Goal: Information Seeking & Learning: Find specific fact

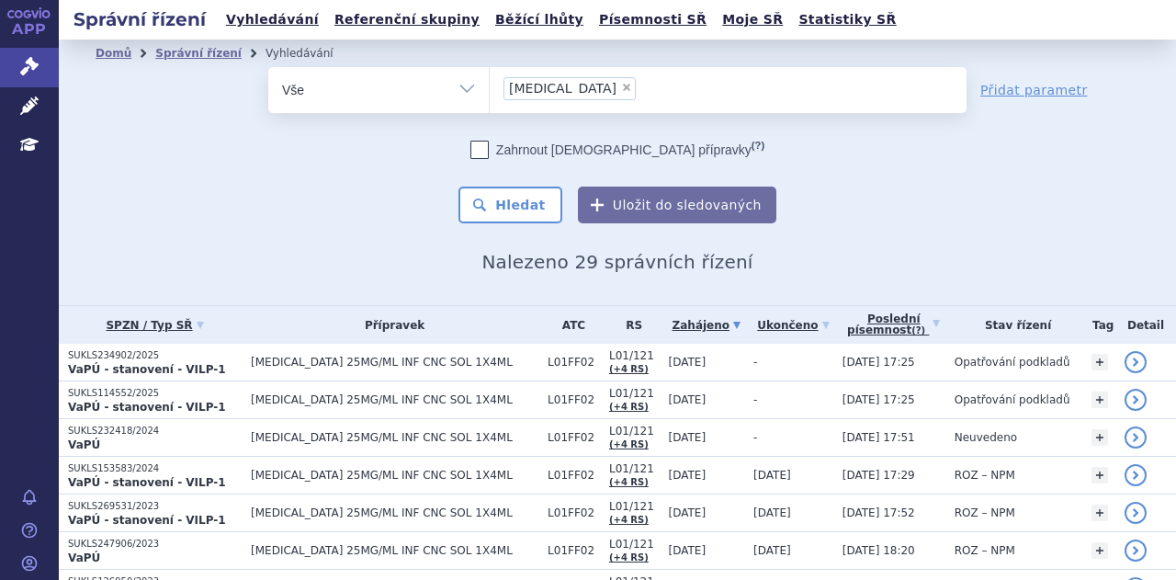
click at [621, 91] on span "×" at bounding box center [626, 87] width 11 height 11
click at [490, 91] on select "keytruda" at bounding box center [489, 89] width 1 height 46
select select
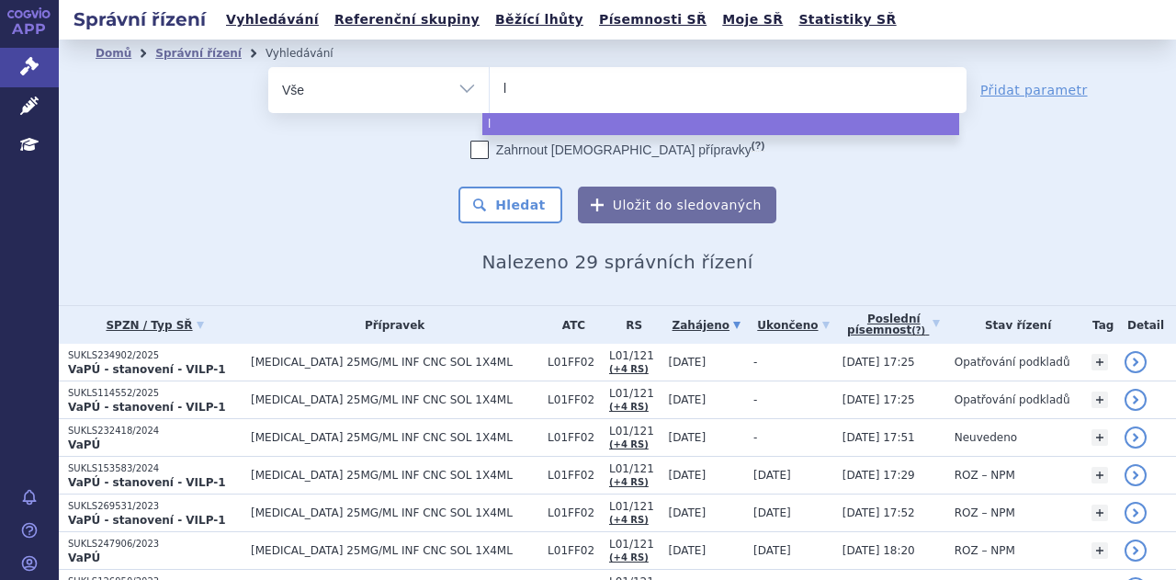
type input "le"
type input "len"
type input "lenvi"
type input "lenvim"
type input "lenvima"
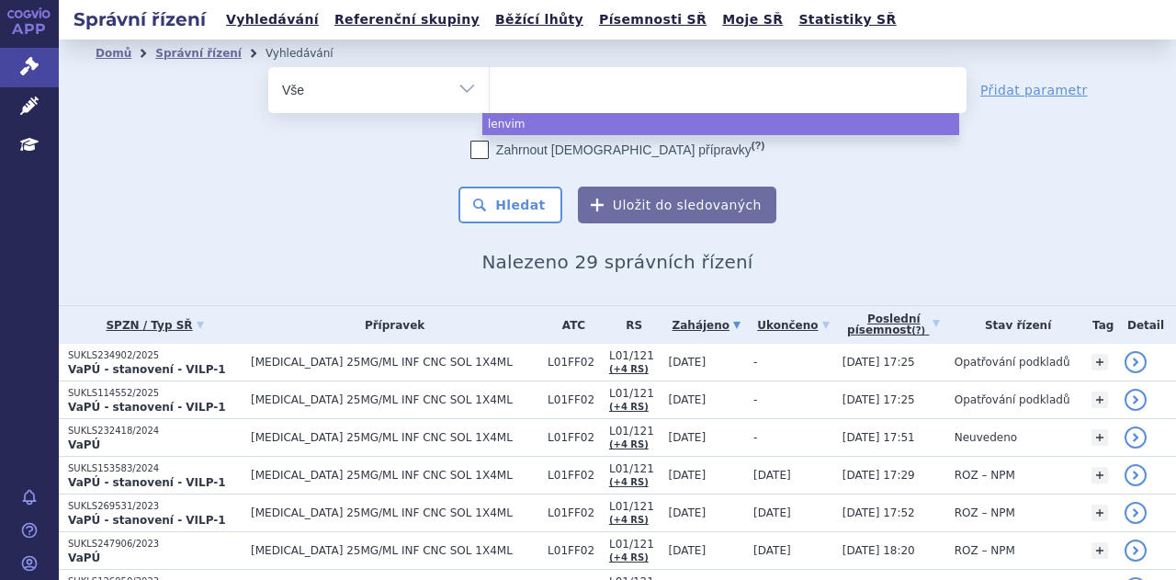
select select "lenvima"
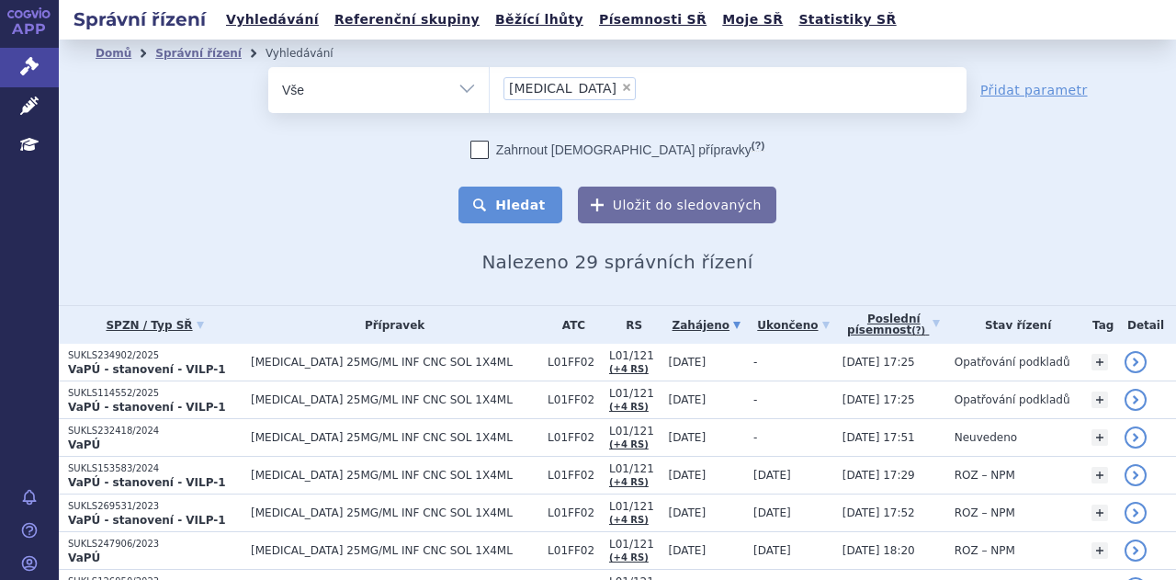
click at [536, 201] on button "Hledat" at bounding box center [511, 205] width 104 height 37
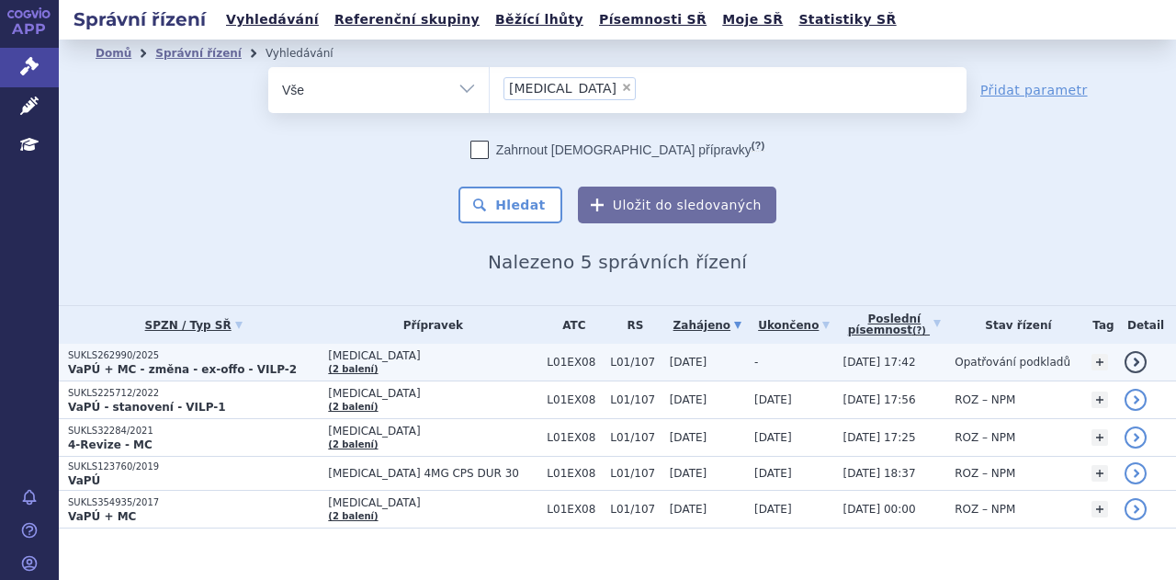
click at [285, 367] on p "VaPÚ + MC - změna - ex-offo - VILP-2" at bounding box center [193, 369] width 251 height 15
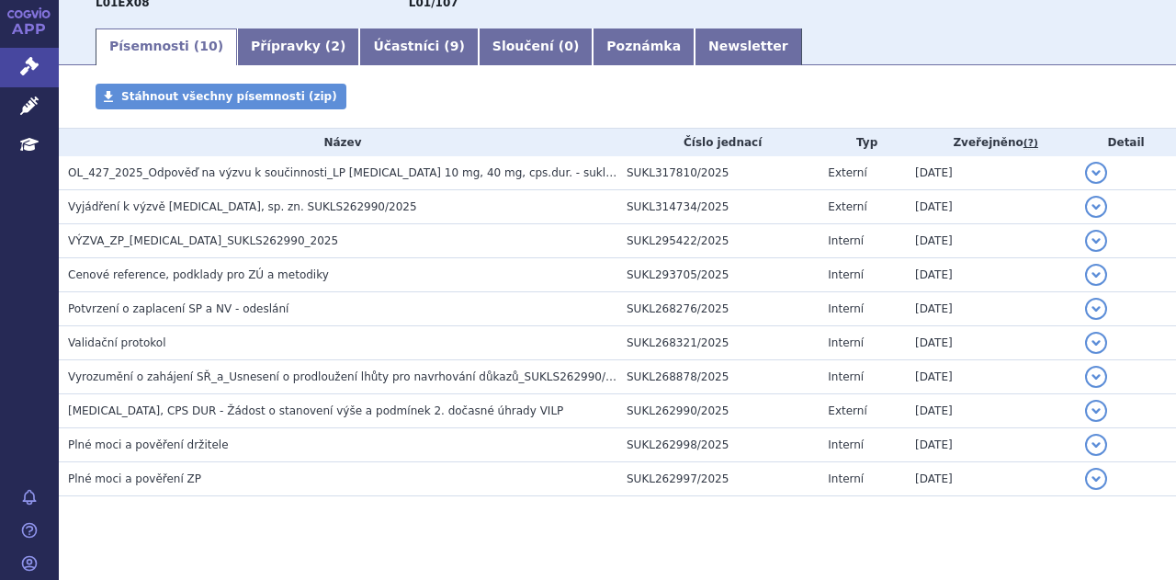
scroll to position [309, 0]
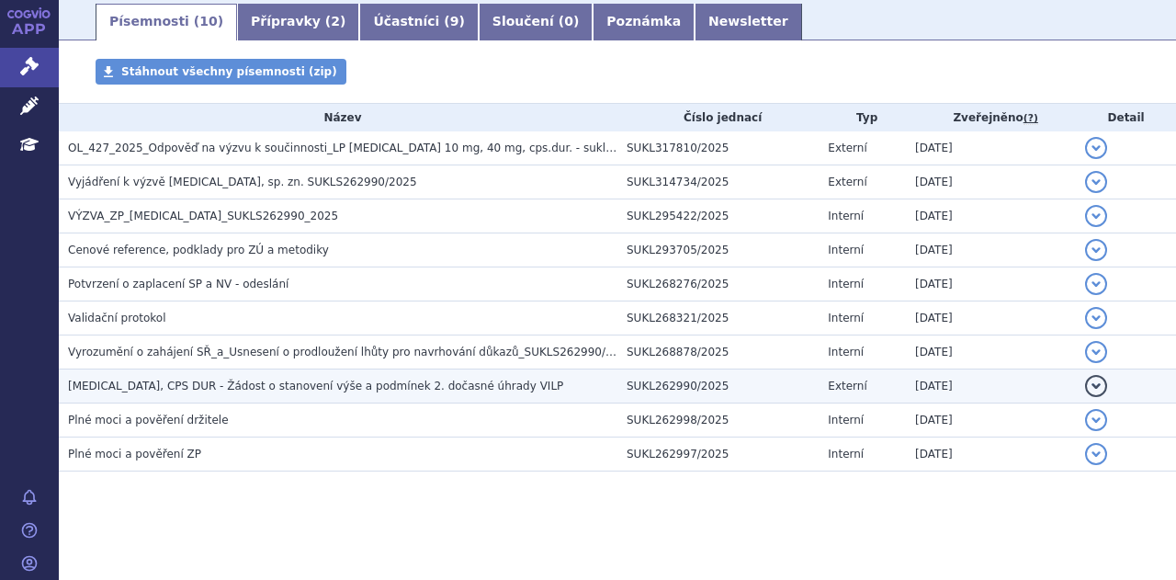
click at [246, 386] on span "LENVIMA, CPS DUR - Žádost o stanovení výše a podmínek 2. dočasné úhrady VILP" at bounding box center [315, 386] width 495 height 13
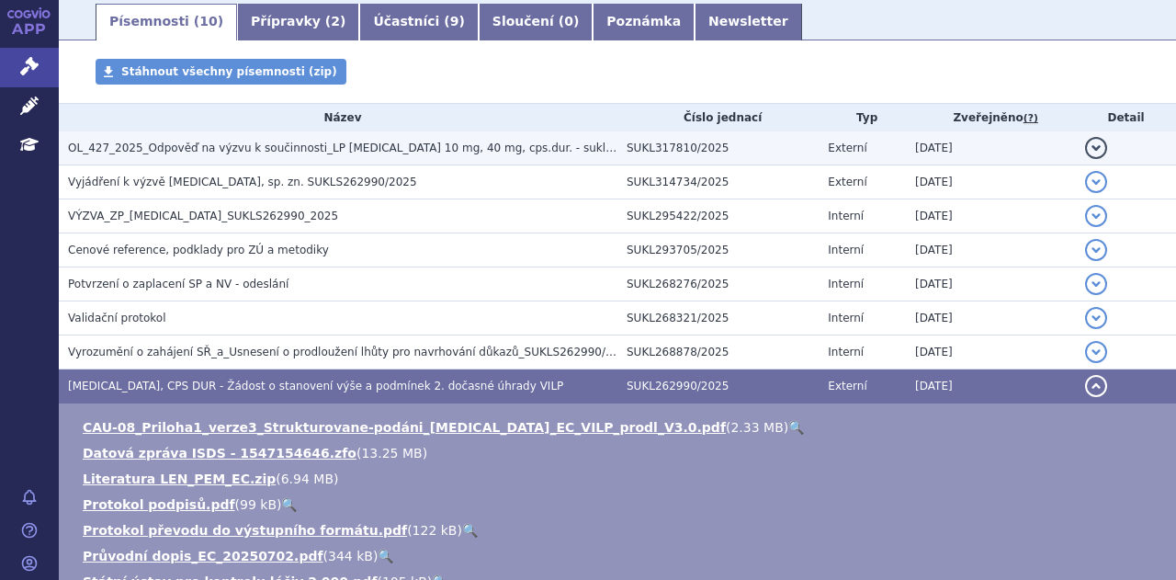
scroll to position [0, 0]
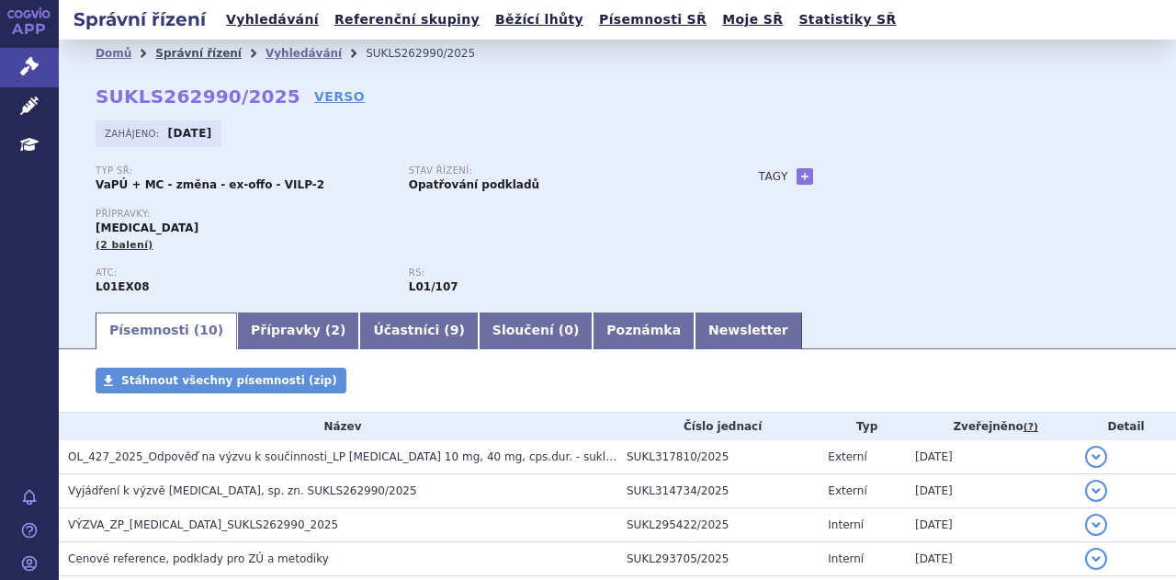
click at [187, 53] on link "Správní řízení" at bounding box center [198, 53] width 86 height 13
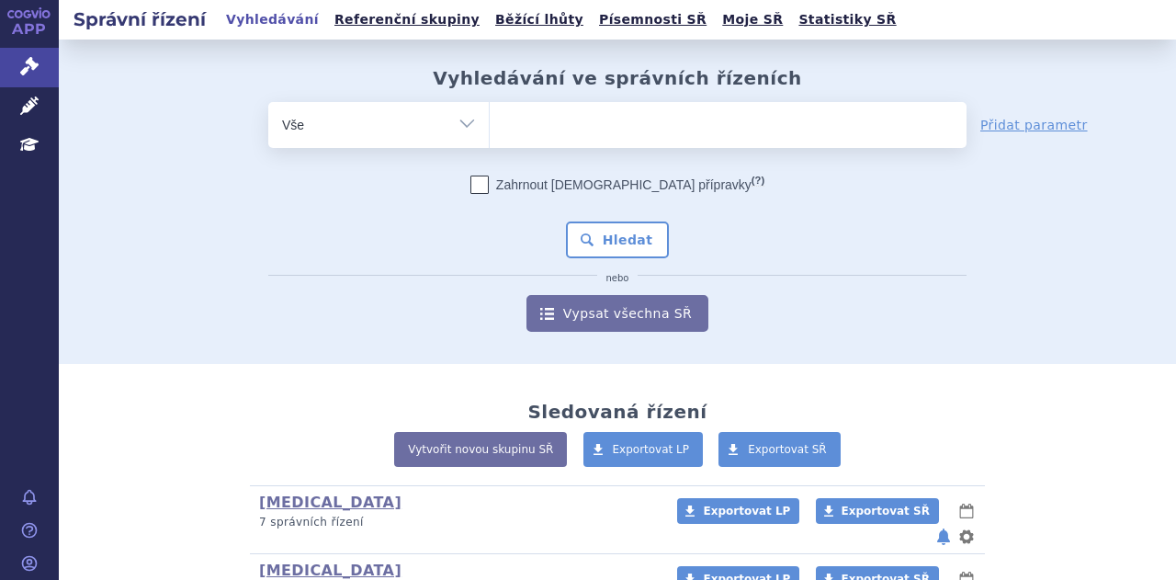
click at [597, 125] on ul at bounding box center [728, 121] width 477 height 39
click at [490, 125] on select at bounding box center [489, 124] width 1 height 46
type input "je"
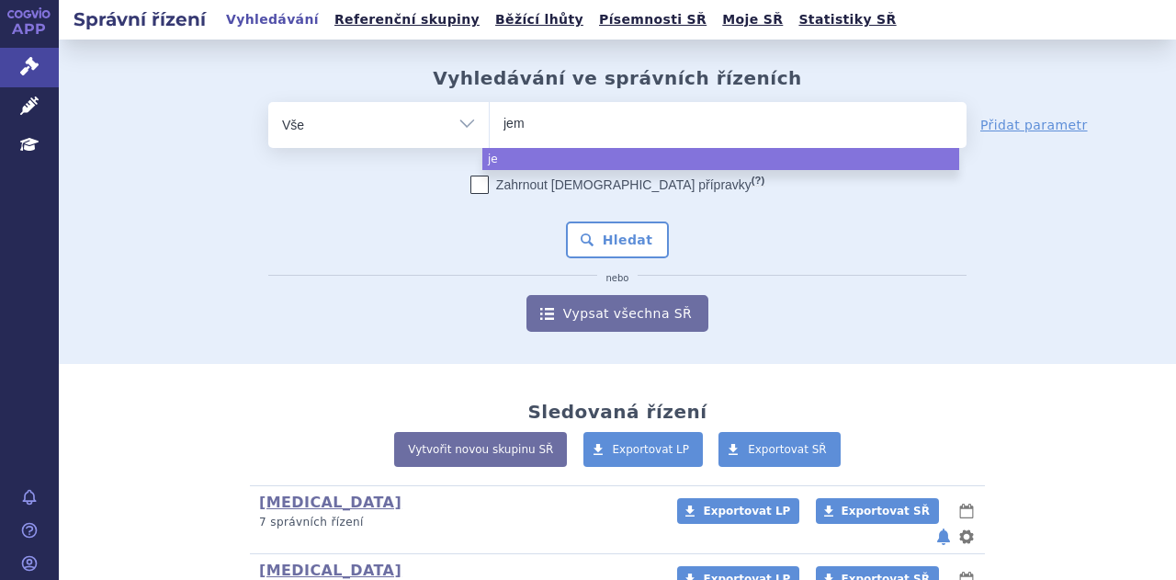
type input "jemp"
type input "jemperl"
type input "jemperli"
select select "jemperli"
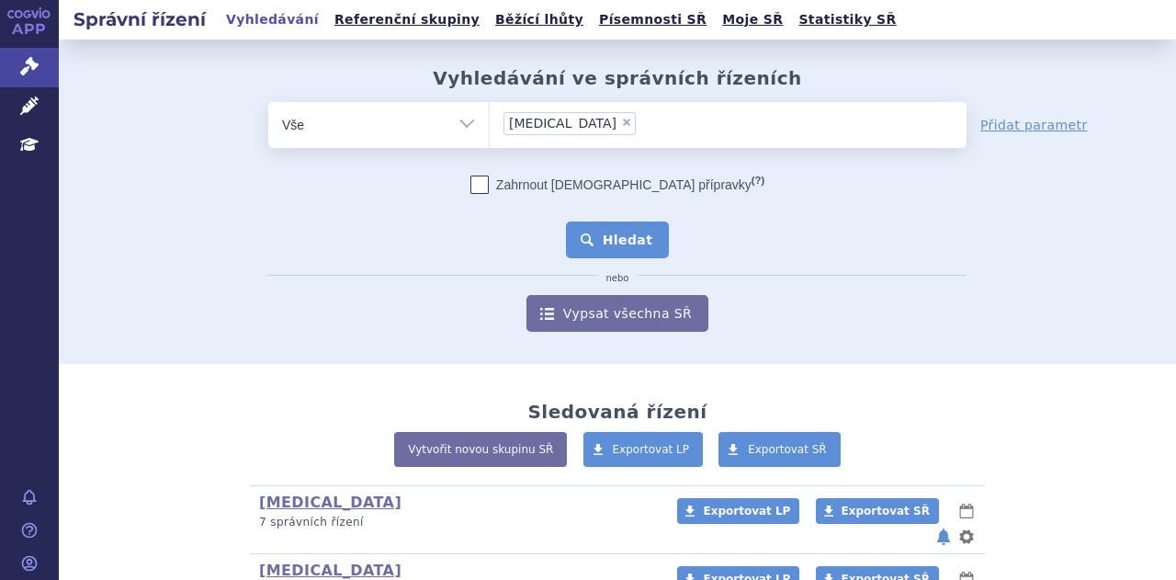
click at [627, 248] on button "Hledat" at bounding box center [618, 239] width 104 height 37
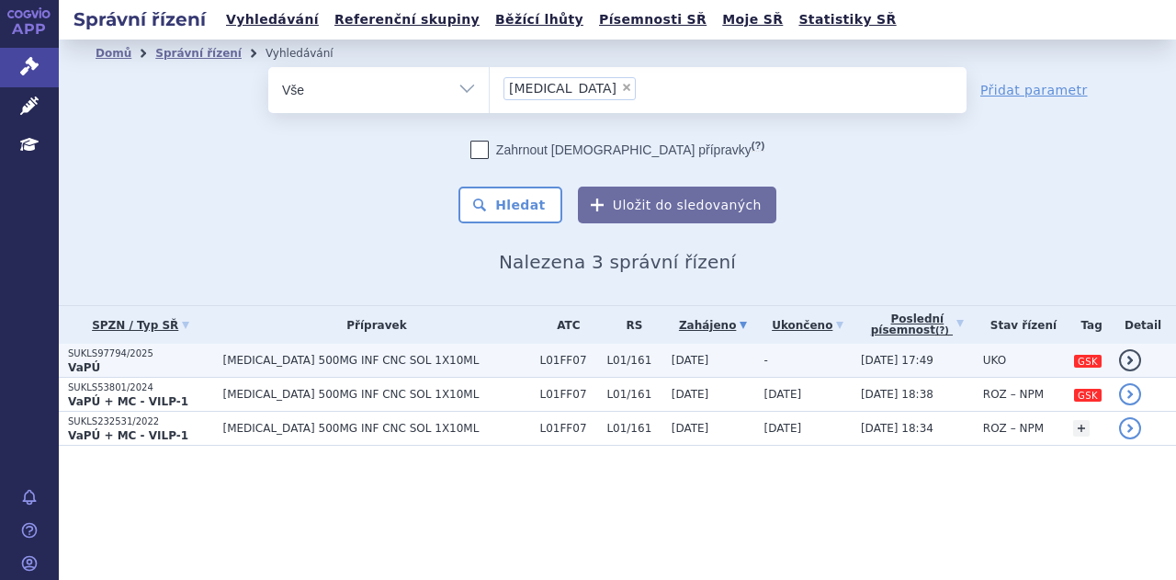
click at [335, 359] on span "[MEDICAL_DATA] 500MG INF CNC SOL 1X10ML" at bounding box center [376, 360] width 308 height 13
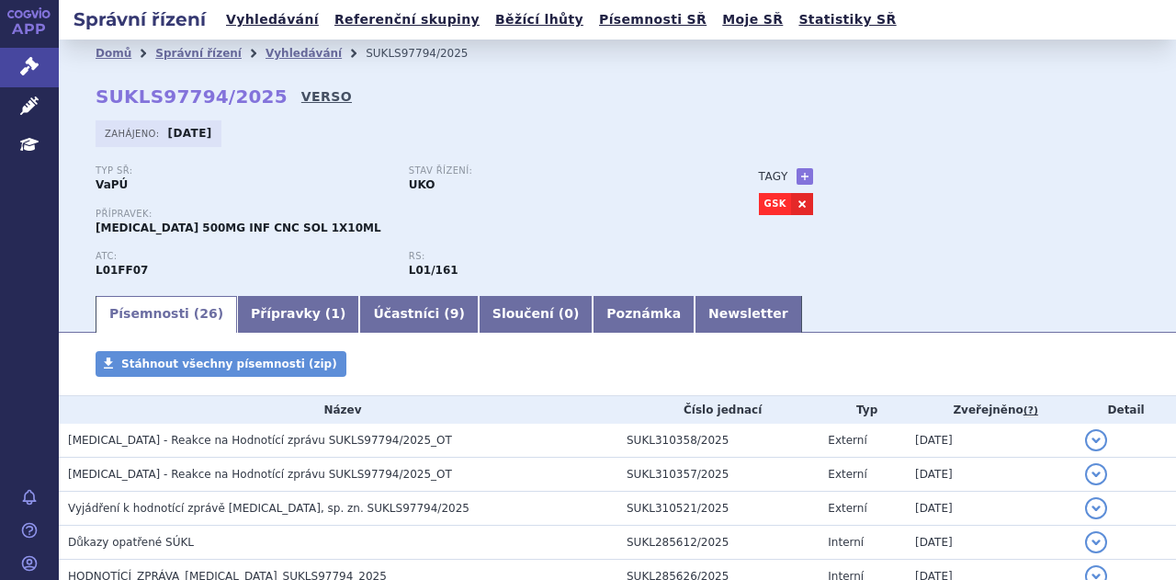
click at [301, 100] on link "VERSO" at bounding box center [326, 96] width 51 height 18
drag, startPoint x: 436, startPoint y: 51, endPoint x: 333, endPoint y: 43, distance: 103.2
click at [366, 43] on li "SUKLS97794/2025" at bounding box center [429, 54] width 126 height 28
copy li "SUKLS97794/2025"
